Goal: Transaction & Acquisition: Purchase product/service

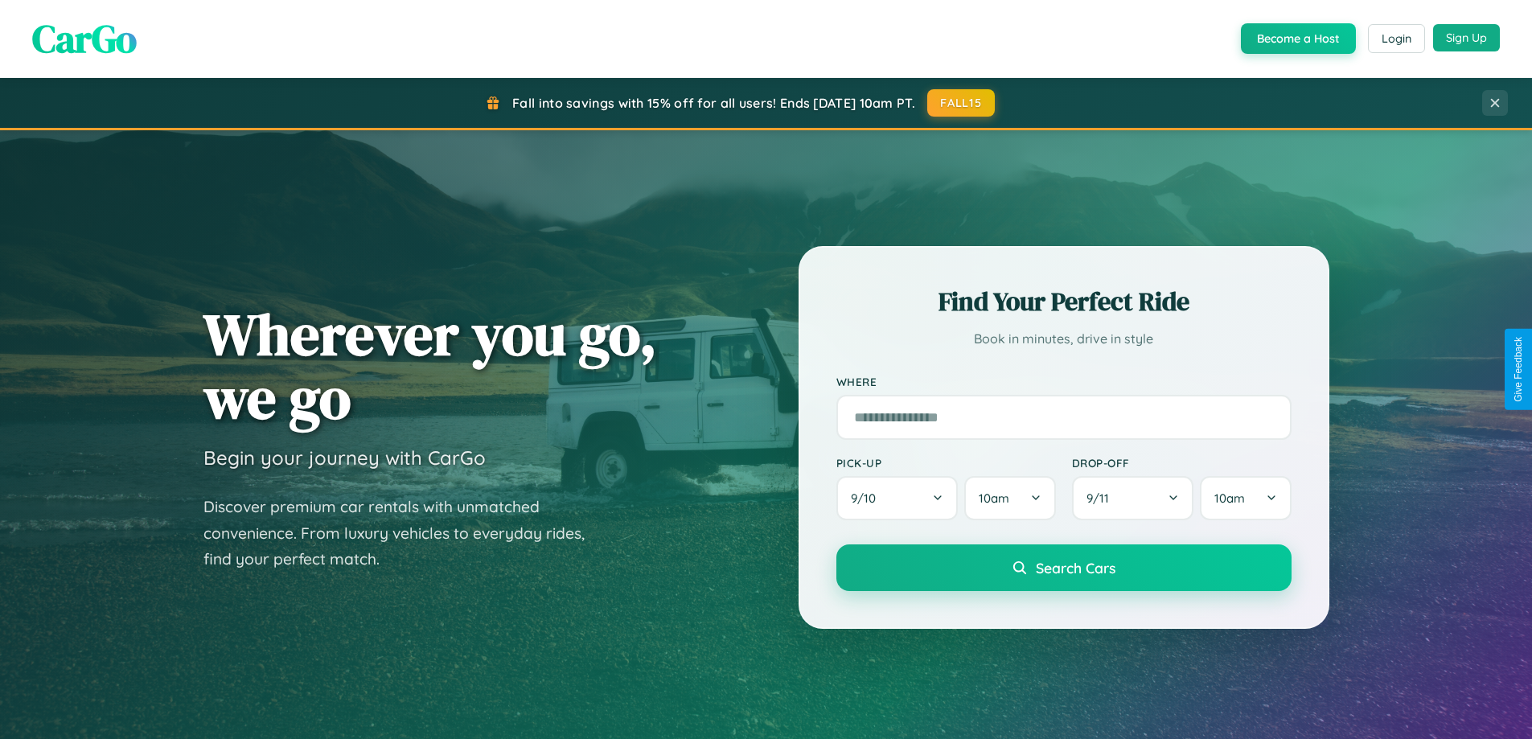
click at [1466, 38] on button "Sign Up" at bounding box center [1466, 37] width 67 height 27
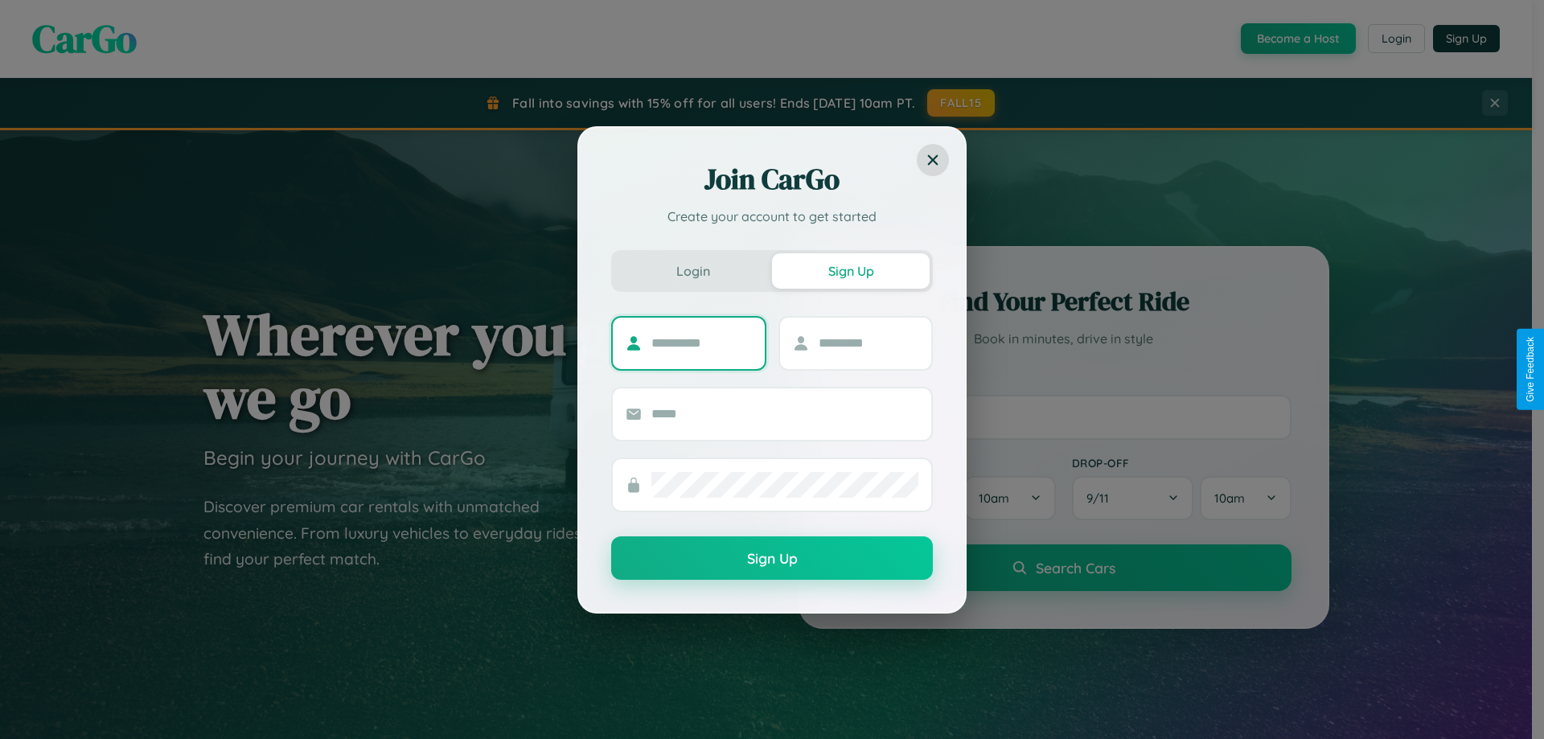
click at [701, 343] on input "text" at bounding box center [702, 344] width 101 height 26
type input "******"
click at [868, 343] on input "text" at bounding box center [869, 344] width 101 height 26
type input "********"
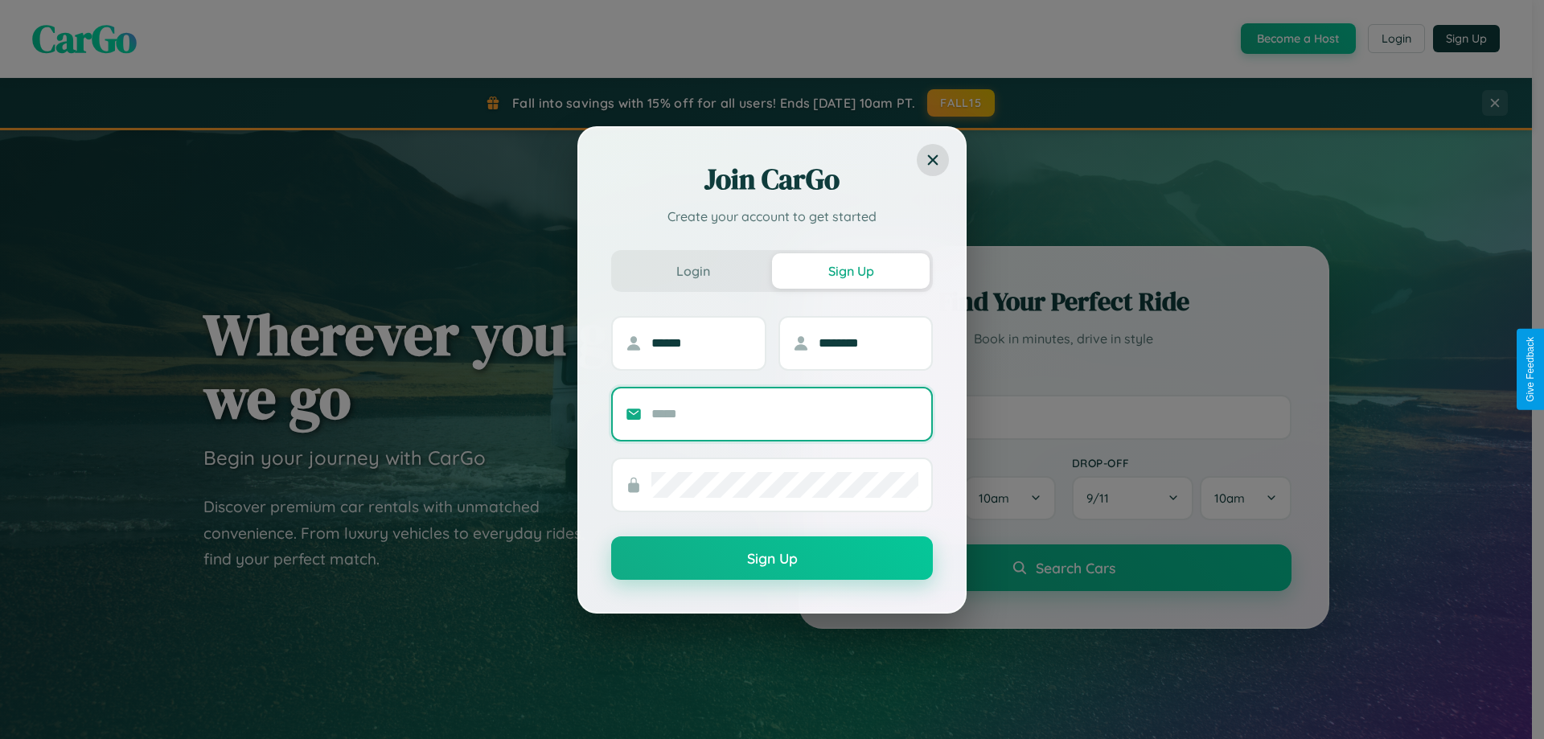
click at [785, 413] on input "text" at bounding box center [785, 414] width 267 height 26
type input "**********"
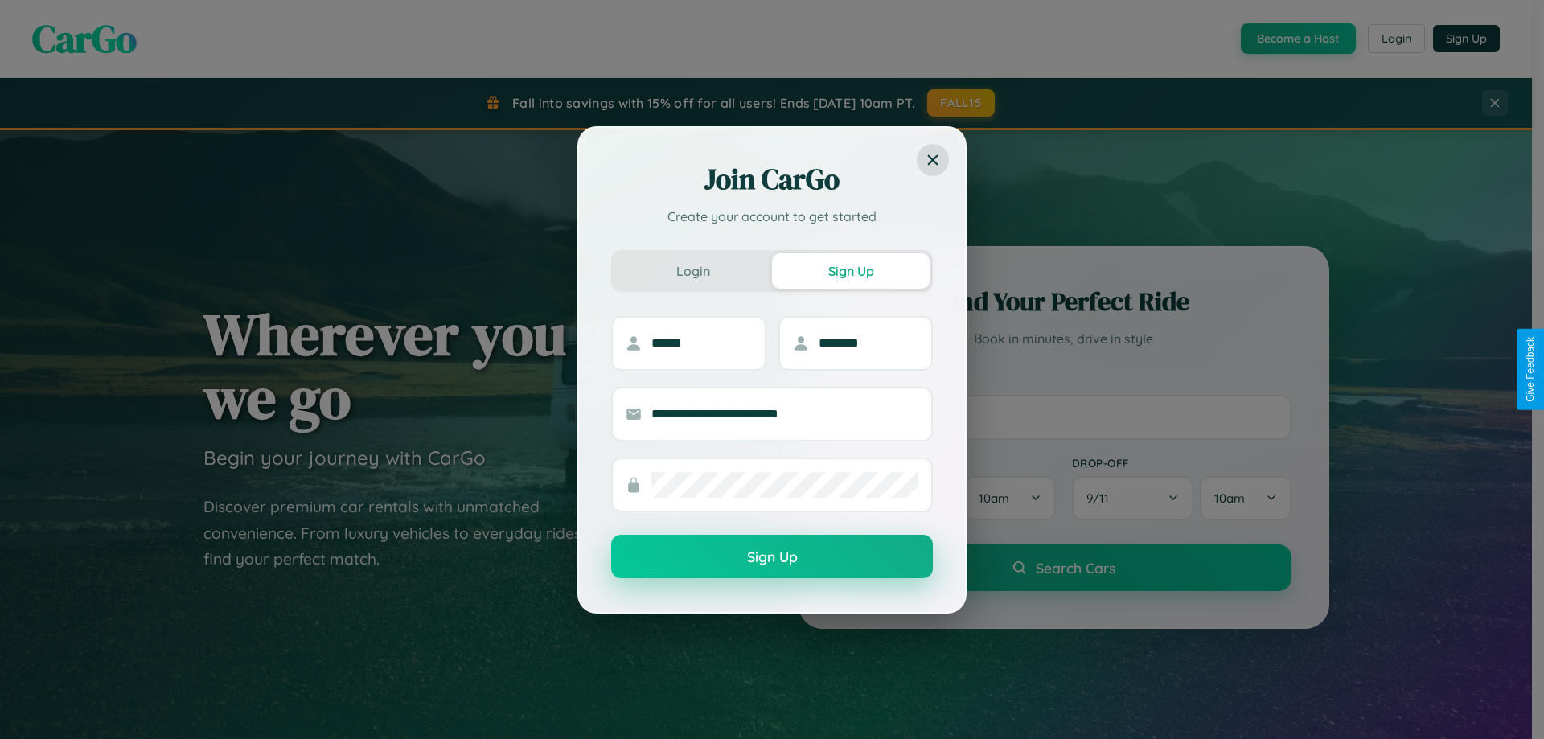
click at [772, 557] on button "Sign Up" at bounding box center [772, 556] width 322 height 43
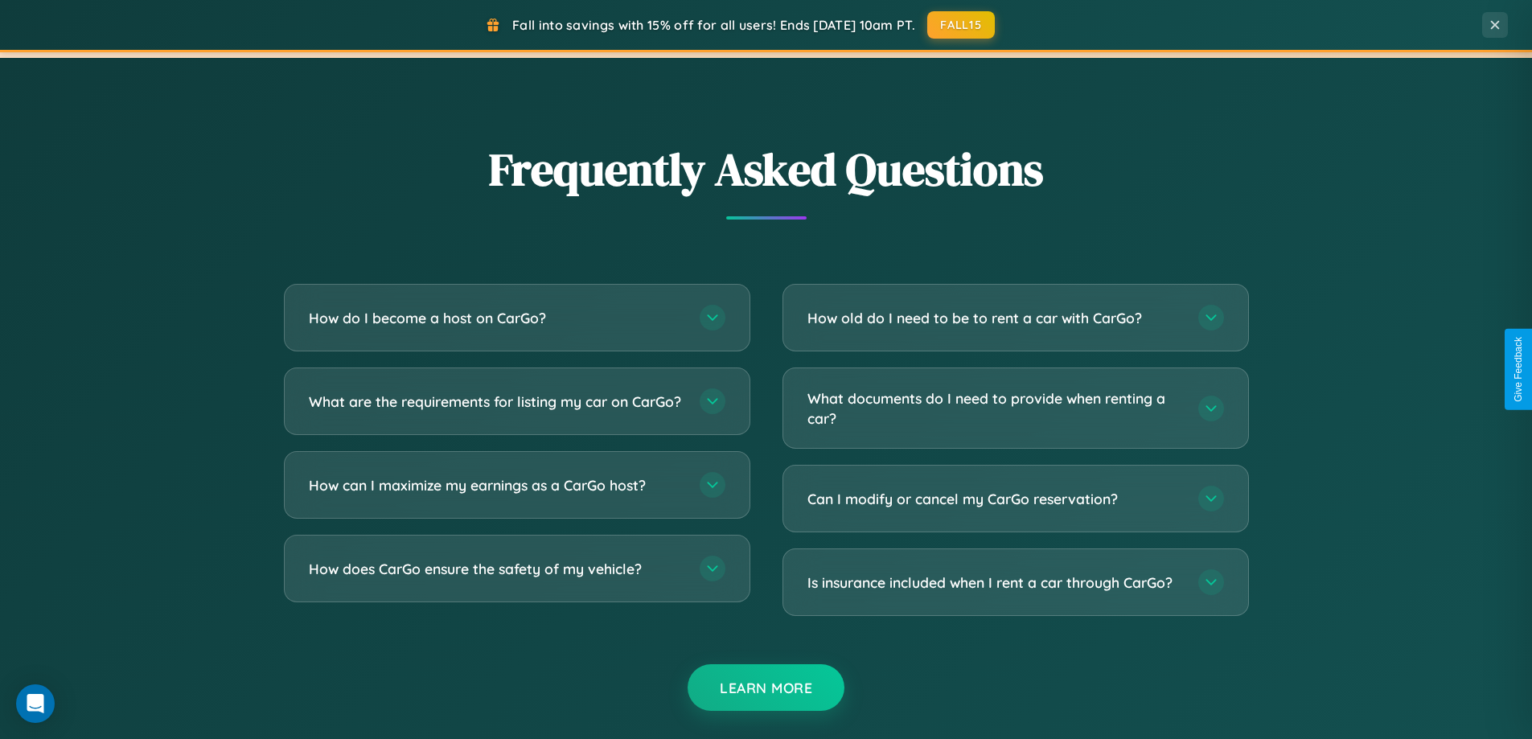
scroll to position [3095, 0]
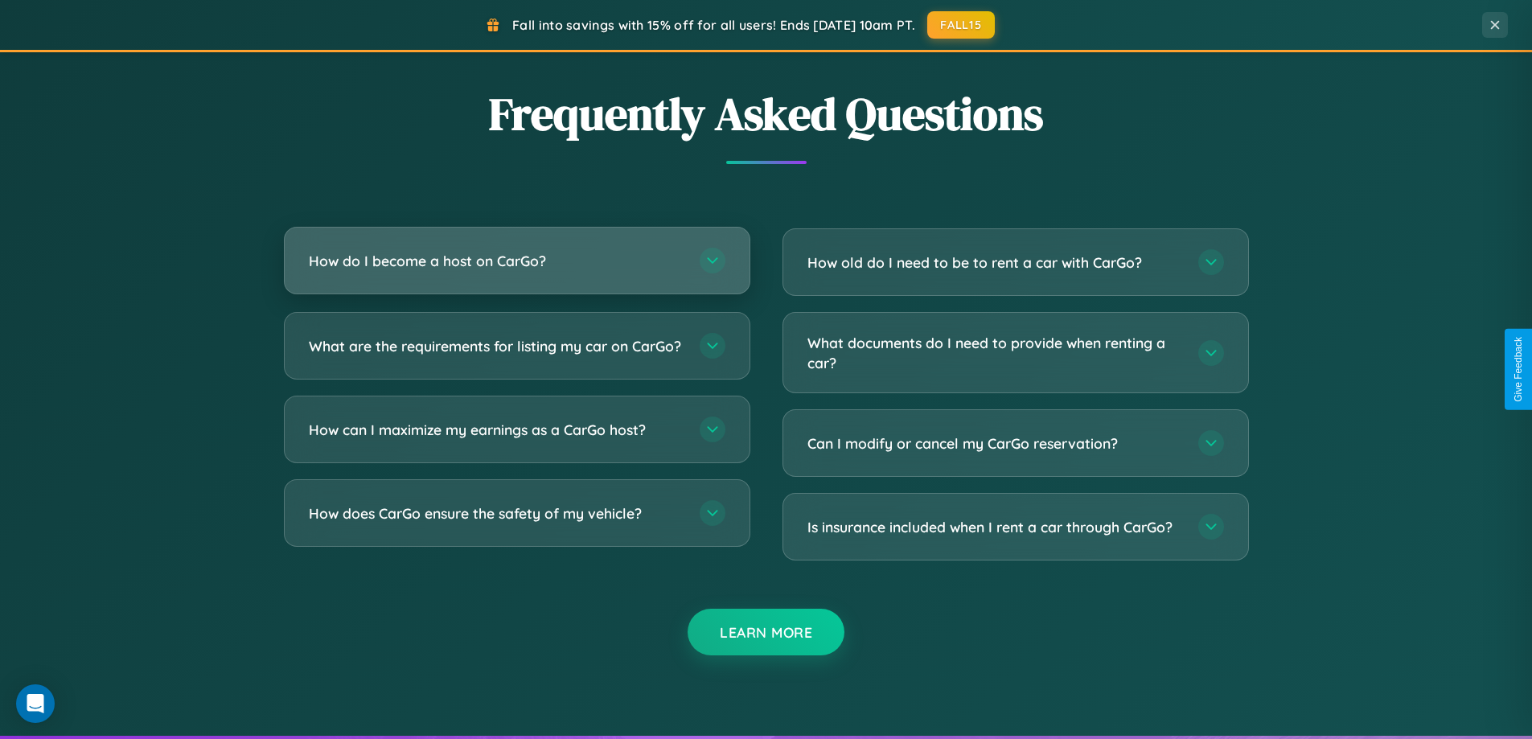
click at [516, 261] on h3 "How do I become a host on CarGo?" at bounding box center [496, 261] width 375 height 20
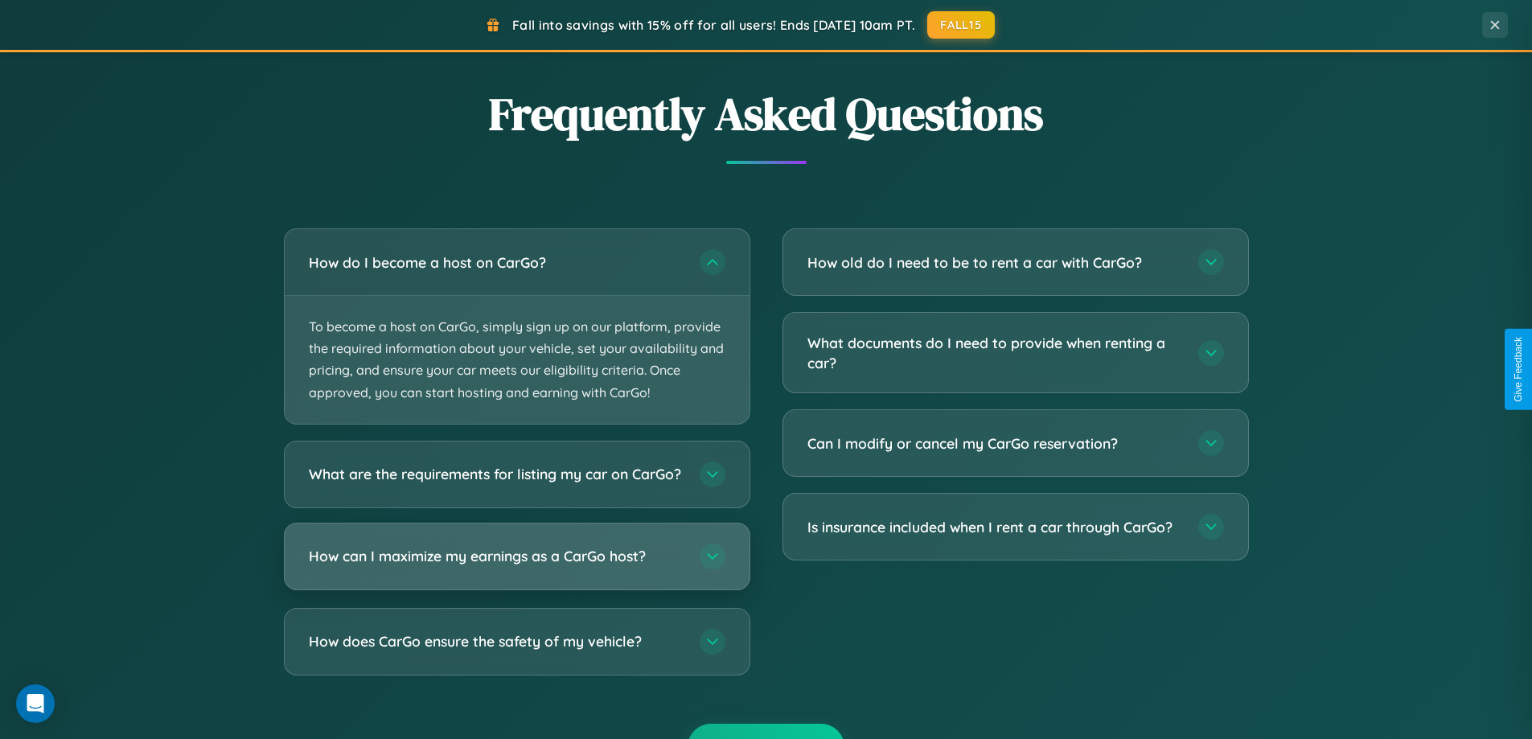
click at [516, 566] on h3 "How can I maximize my earnings as a CarGo host?" at bounding box center [496, 556] width 375 height 20
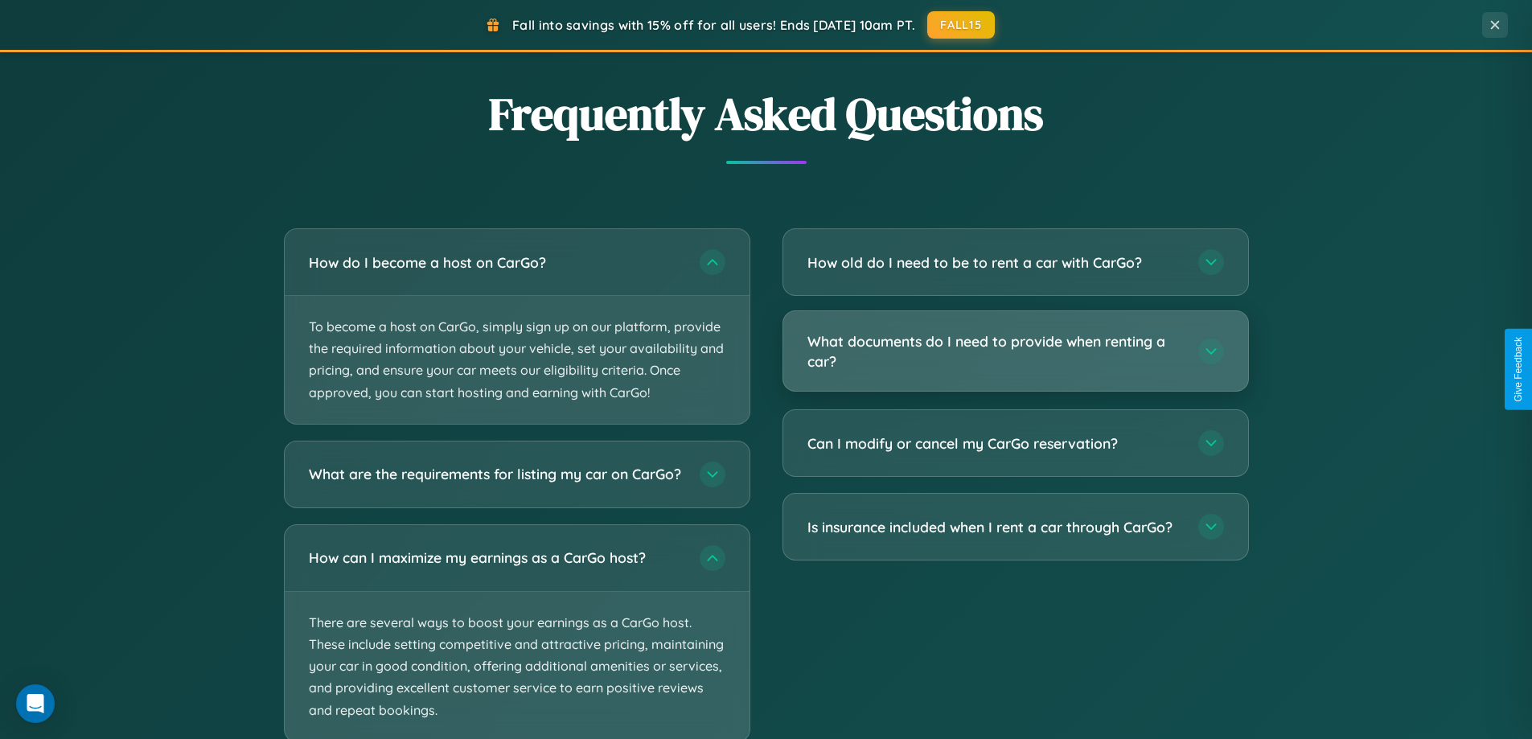
click at [1015, 352] on h3 "What documents do I need to provide when renting a car?" at bounding box center [995, 350] width 375 height 39
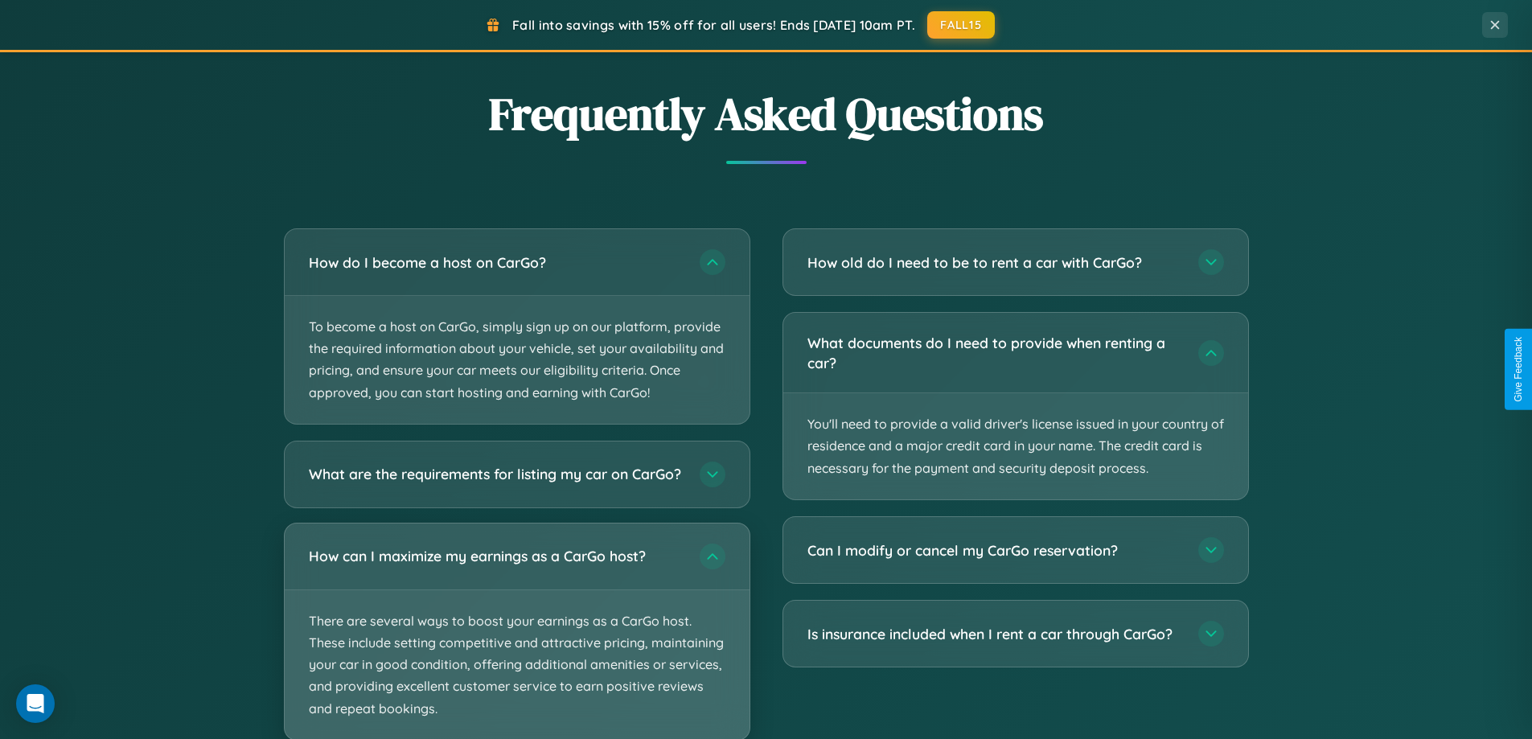
click at [516, 638] on p "There are several ways to boost your earnings as a CarGo host. These include se…" at bounding box center [517, 665] width 465 height 150
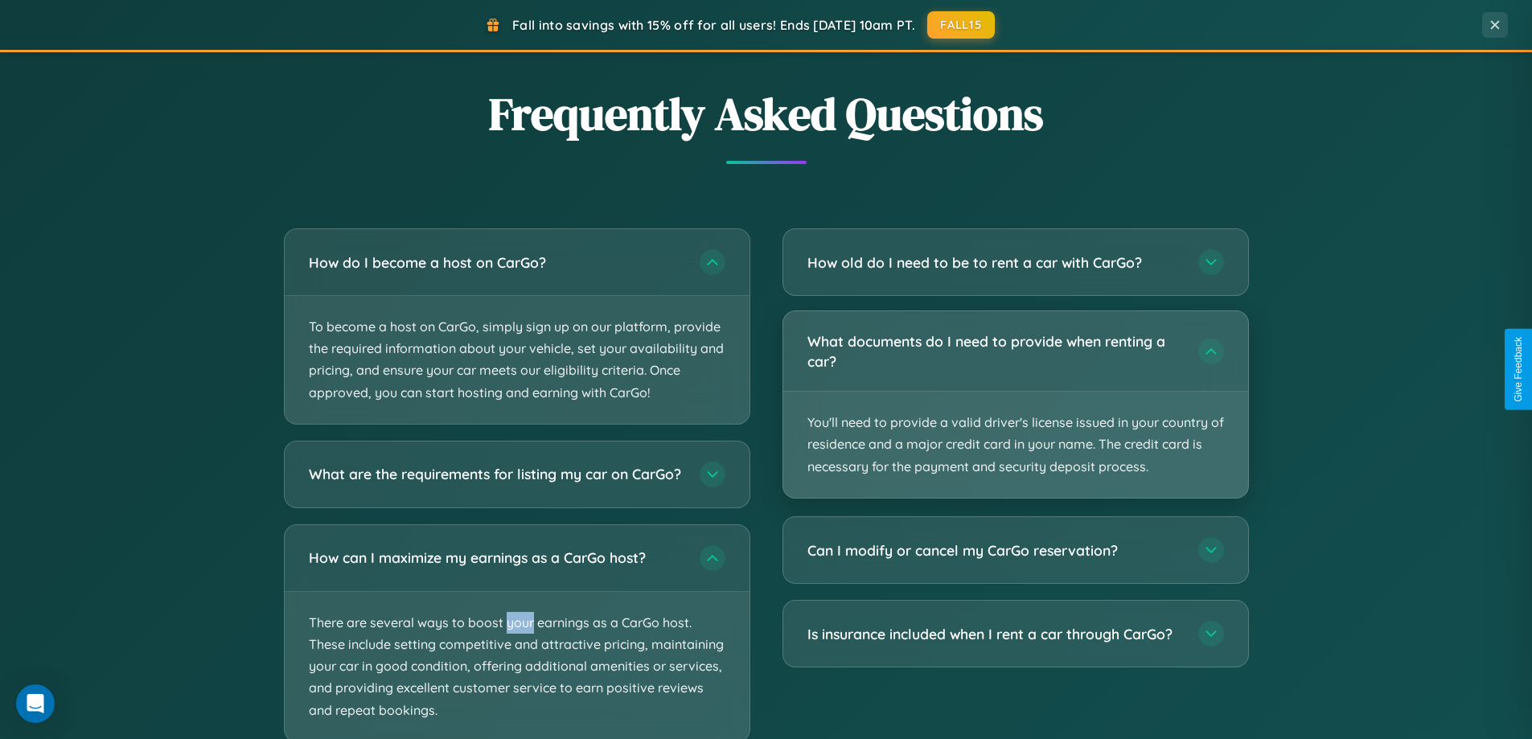
click at [1015, 405] on p "You'll need to provide a valid driver's license issued in your country of resid…" at bounding box center [1015, 445] width 465 height 106
click at [1015, 404] on p "You'll need to provide a valid driver's license issued in your country of resid…" at bounding box center [1015, 445] width 465 height 106
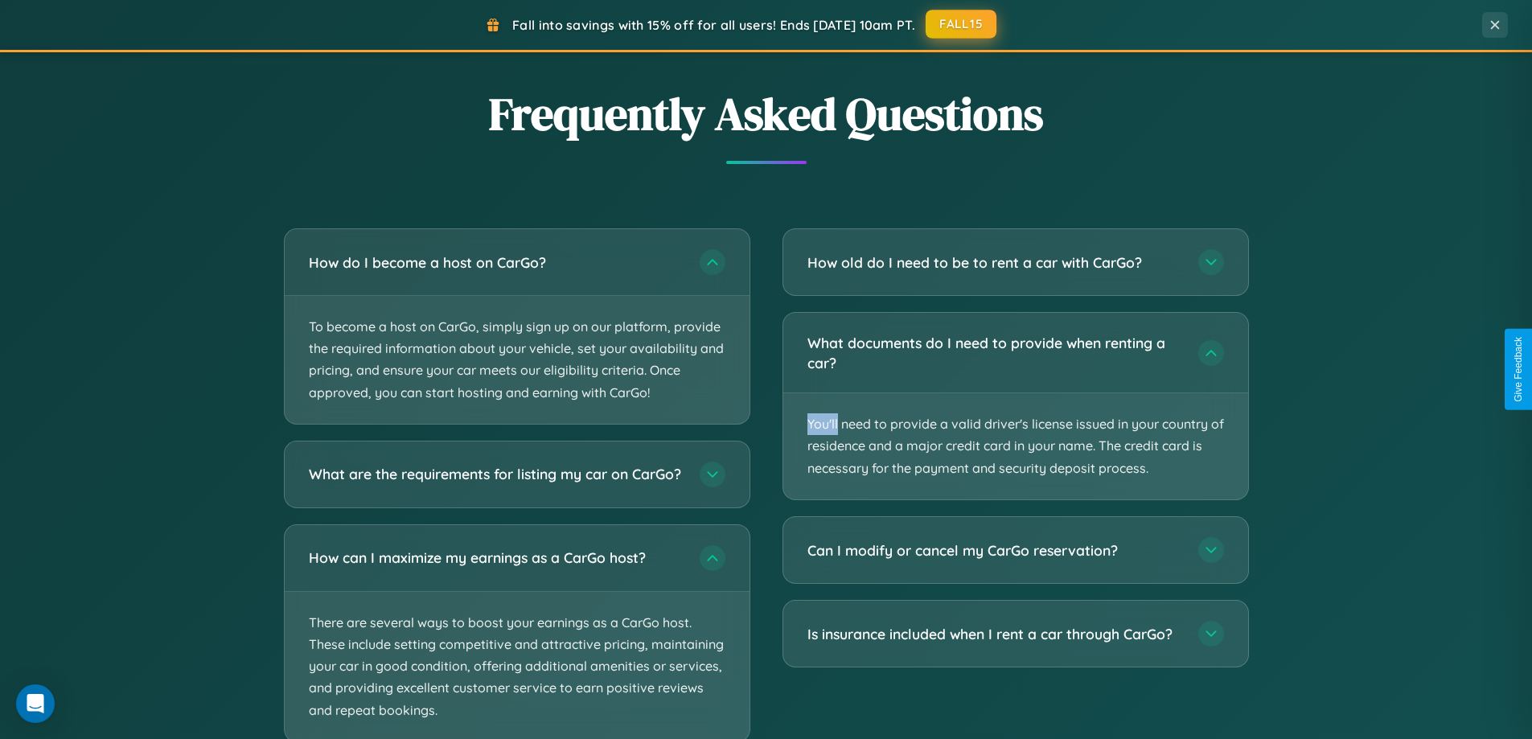
click at [962, 25] on button "FALL15" at bounding box center [961, 24] width 71 height 29
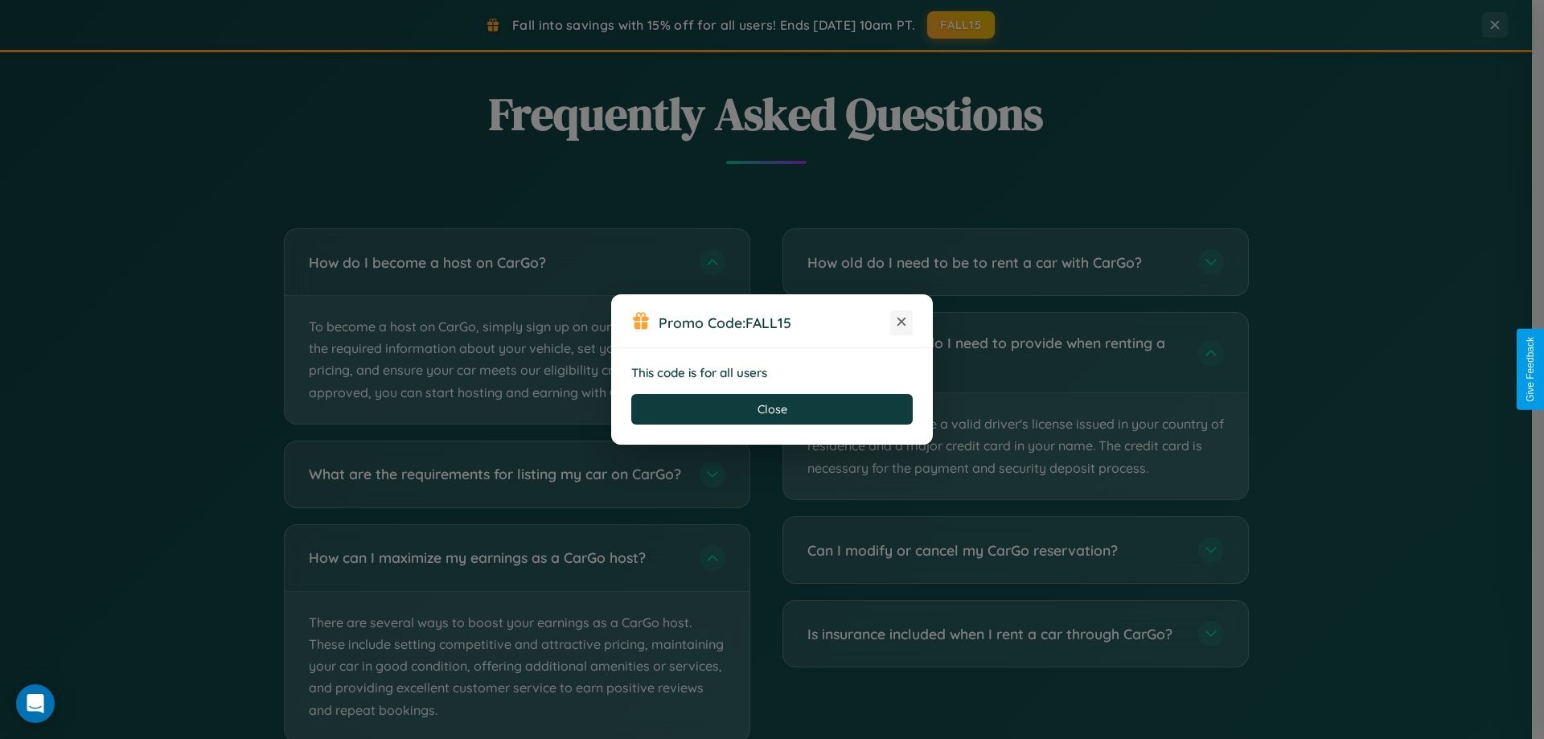
click at [902, 323] on icon at bounding box center [902, 322] width 16 height 16
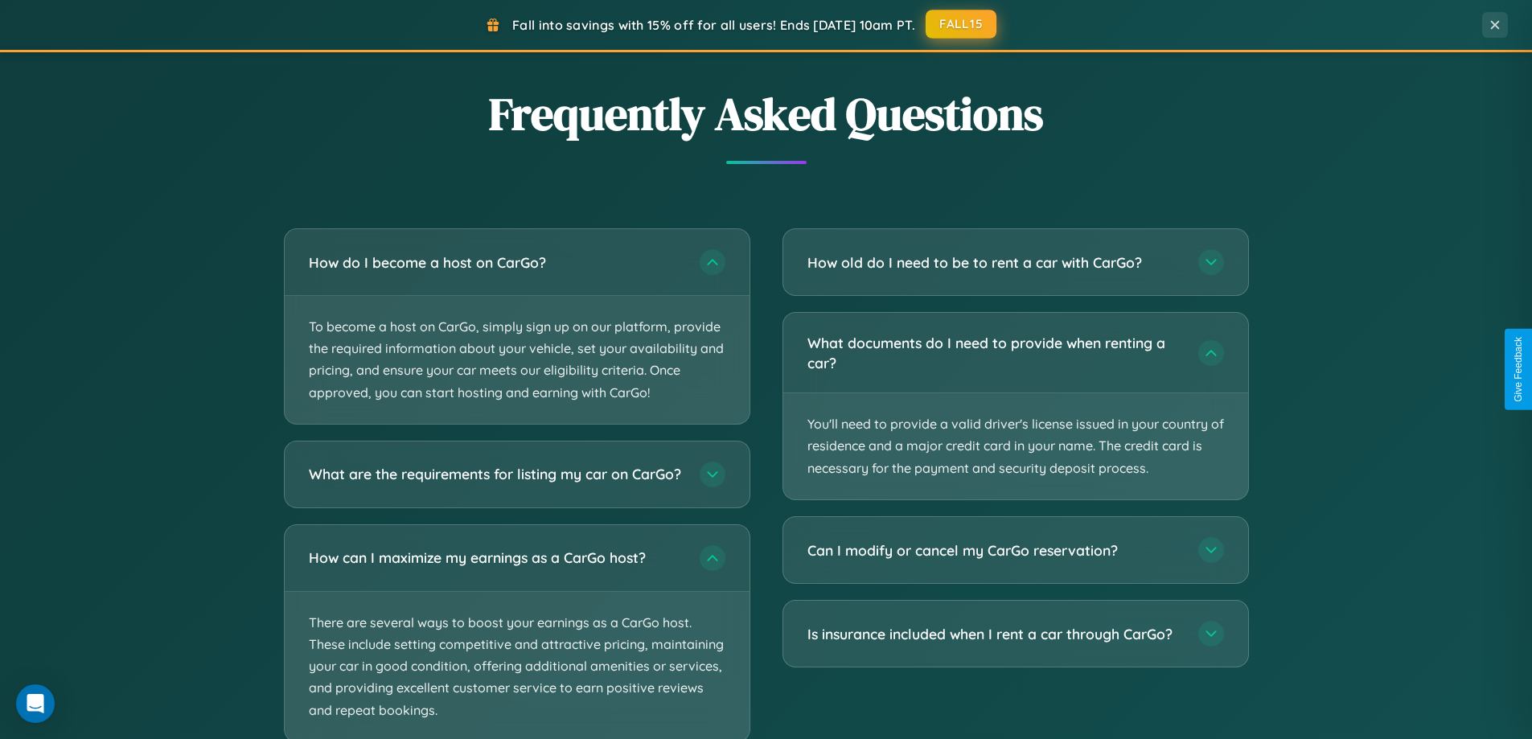
click at [962, 24] on button "FALL15" at bounding box center [961, 24] width 71 height 29
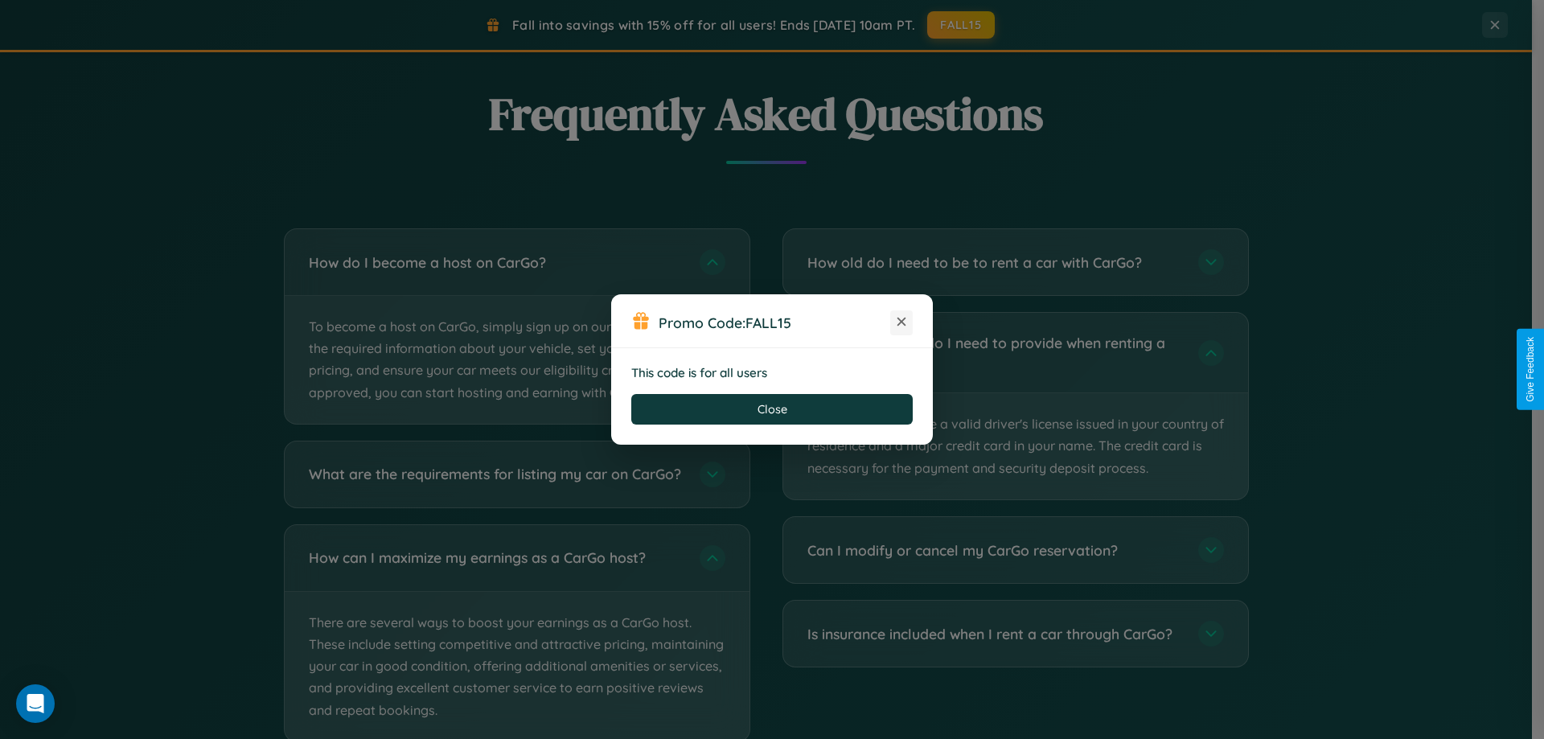
click at [902, 323] on icon at bounding box center [902, 322] width 16 height 16
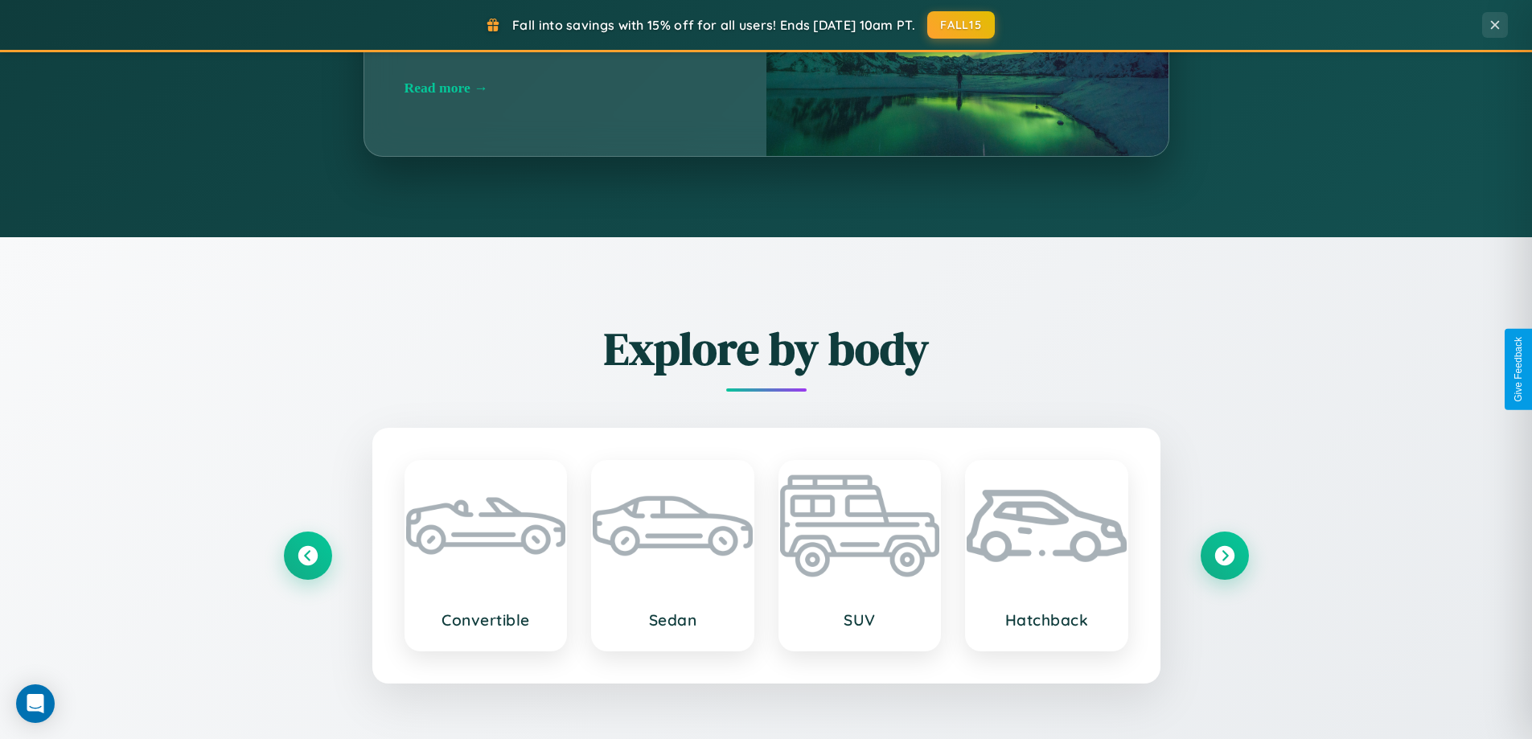
scroll to position [693, 0]
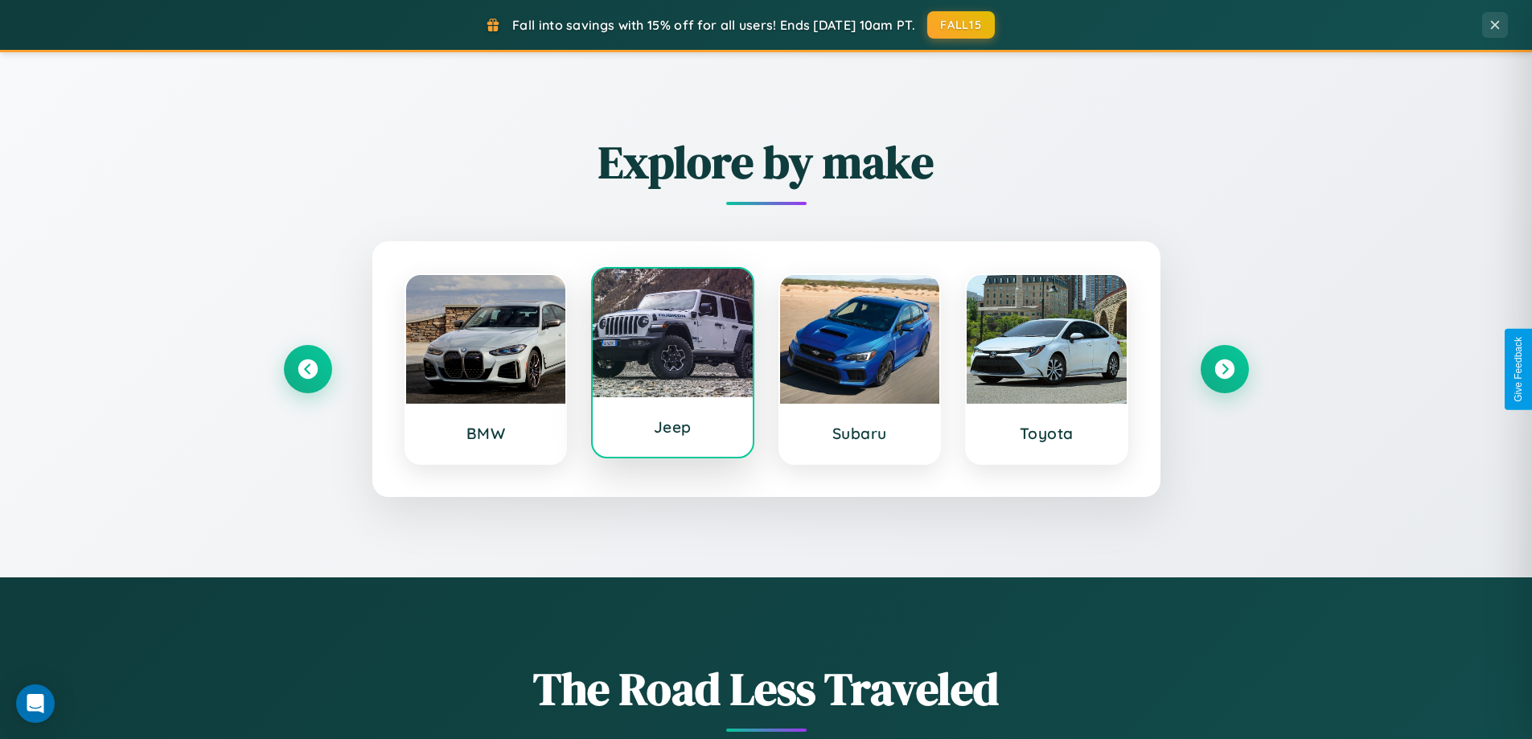
click at [672, 364] on div at bounding box center [673, 333] width 160 height 129
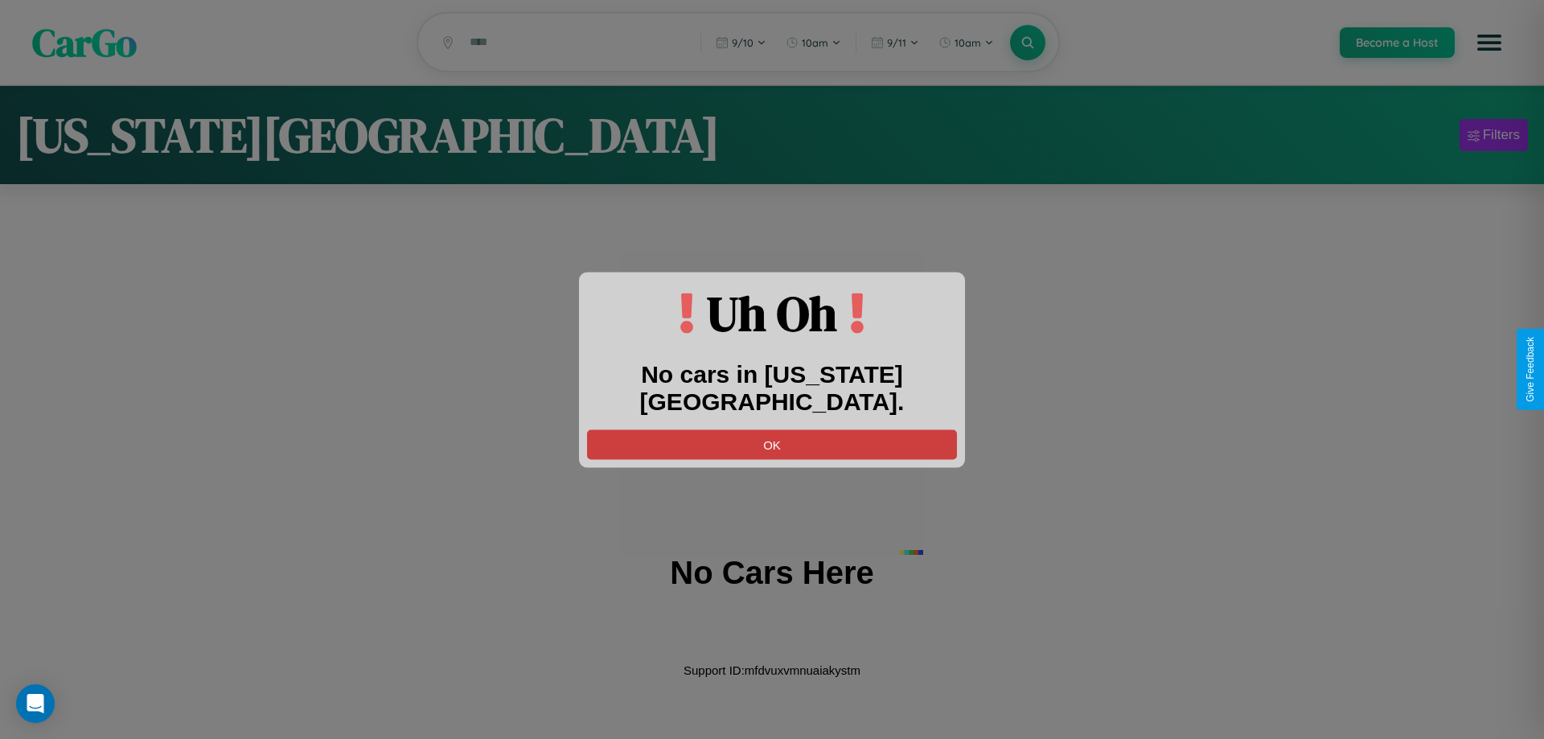
click at [772, 430] on button "OK" at bounding box center [772, 445] width 370 height 30
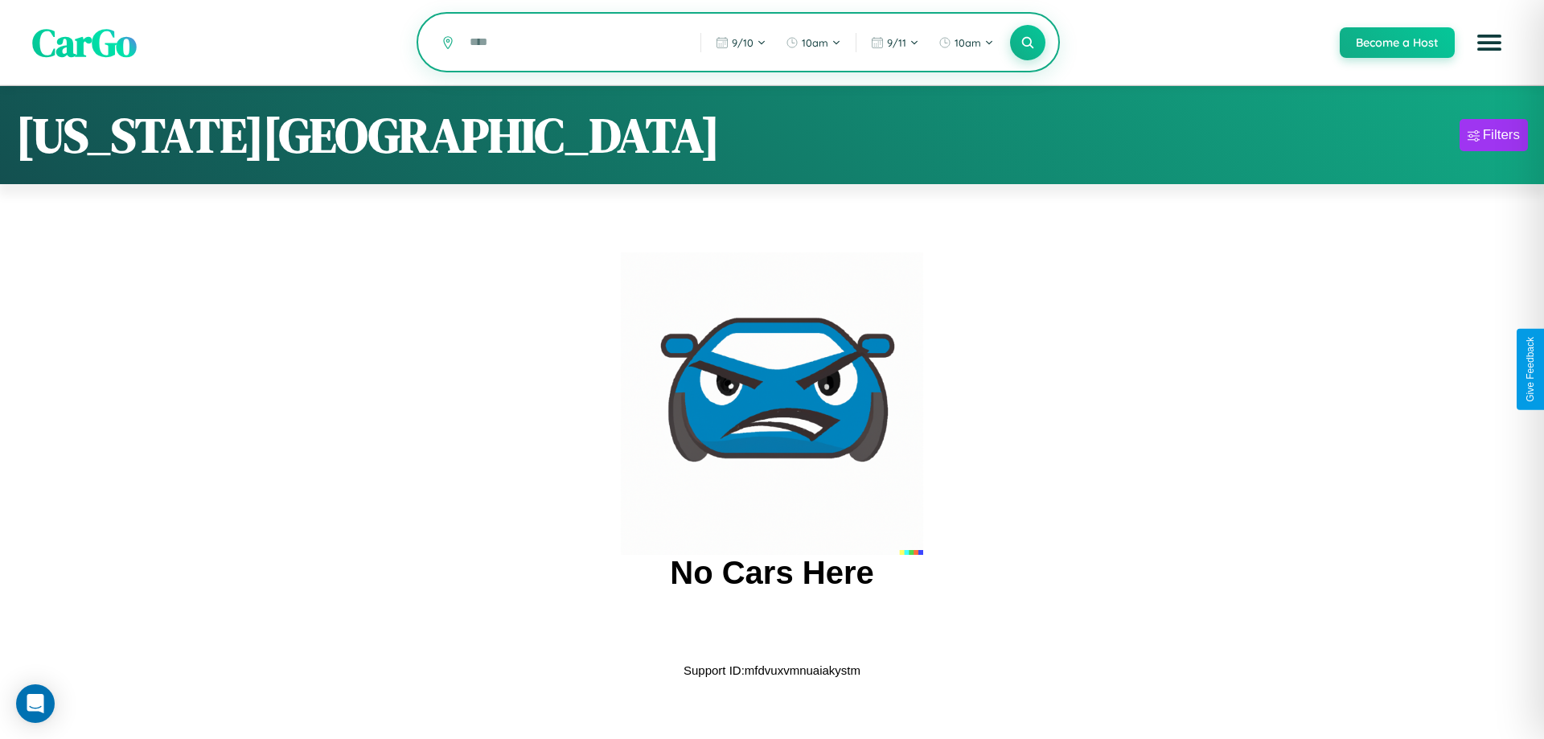
click at [574, 43] on input "text" at bounding box center [573, 42] width 223 height 28
type input "*"
type input "******"
click at [1027, 43] on icon at bounding box center [1027, 42] width 15 height 15
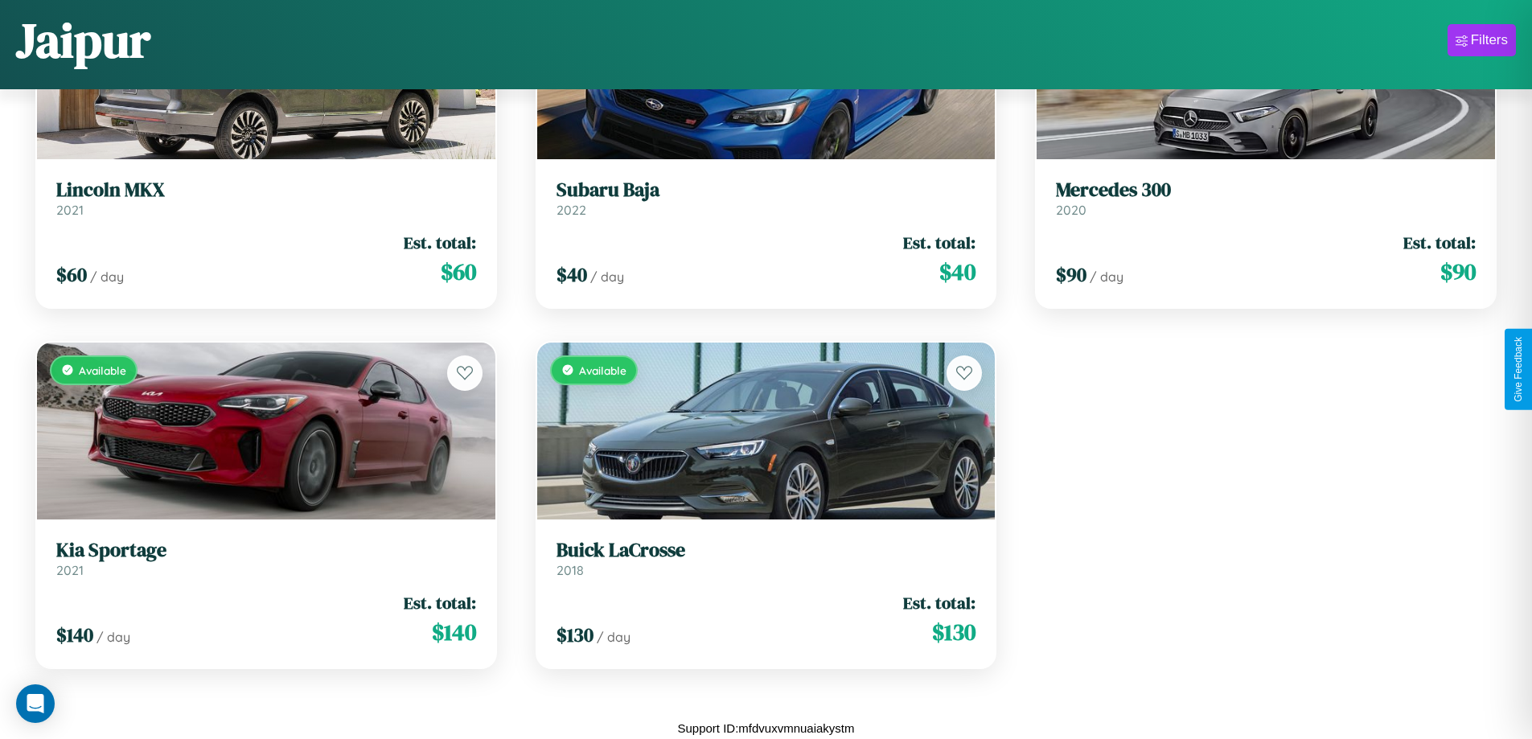
scroll to position [6149, 0]
